Goal: Information Seeking & Learning: Learn about a topic

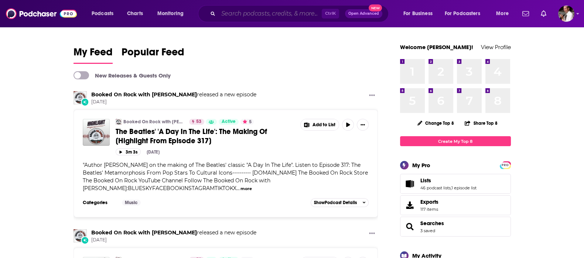
click at [229, 15] on input "Search podcasts, credits, & more..." at bounding box center [269, 14] width 103 height 12
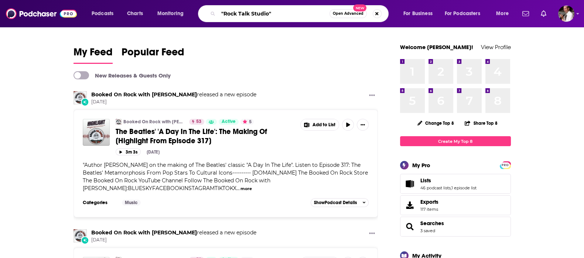
type input ""Rock Talk Studio""
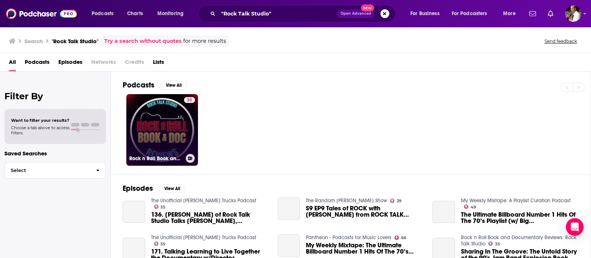
click at [157, 123] on link "35 Rock n Roll Book and Documentary Reviews: Rock Talk Studio" at bounding box center [162, 130] width 72 height 72
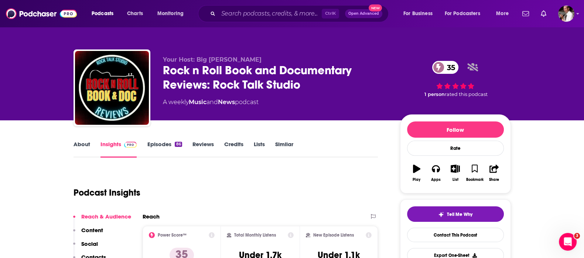
click at [161, 141] on link "Episodes 86" at bounding box center [164, 149] width 35 height 17
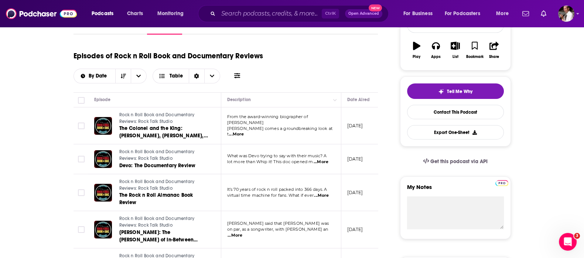
scroll to position [246, 0]
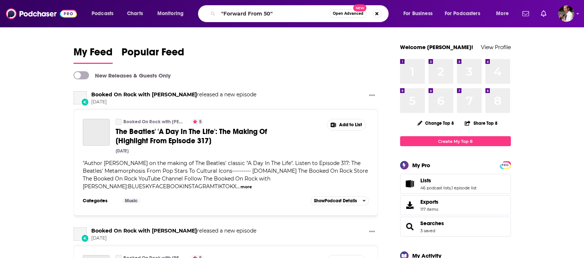
type input ""Forward From 50""
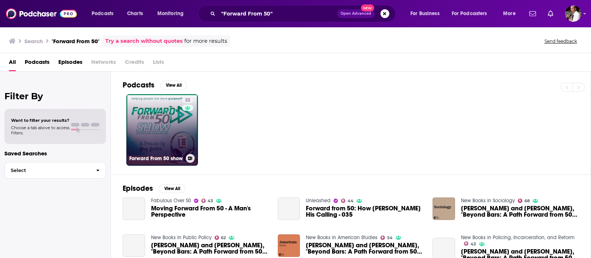
click at [158, 138] on link "22 Forward From 50 show" at bounding box center [162, 130] width 72 height 72
